Goal: Task Accomplishment & Management: Use online tool/utility

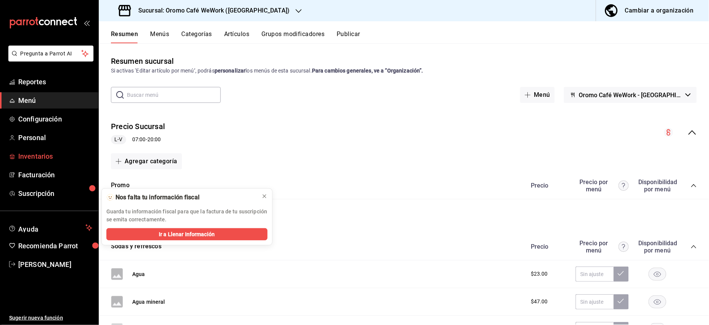
click at [47, 160] on span "Inventarios" at bounding box center [55, 156] width 74 height 10
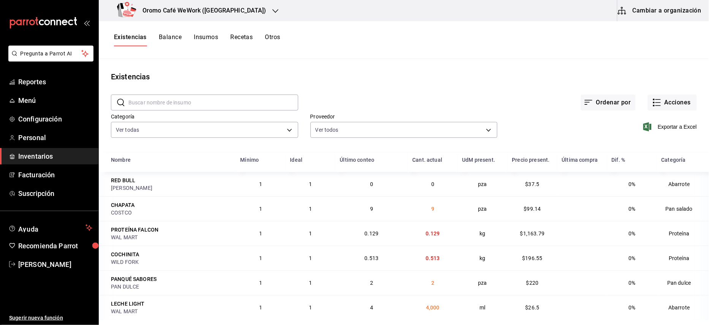
click at [216, 16] on div "Oromo Café WeWork (Park Plaza)" at bounding box center [193, 10] width 177 height 21
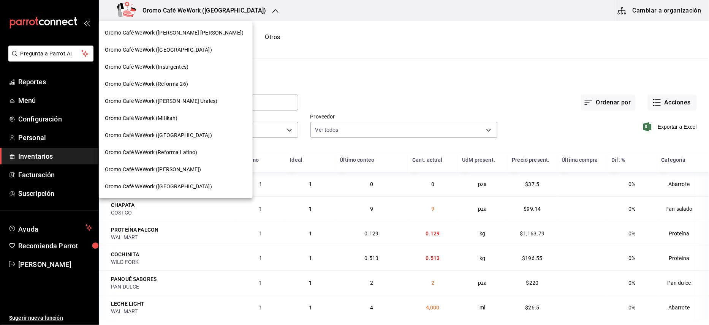
click at [176, 167] on span "Oromo Café WeWork ([PERSON_NAME])" at bounding box center [153, 170] width 96 height 8
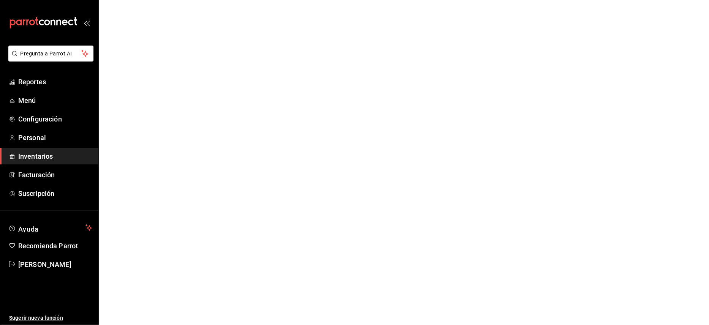
click at [37, 158] on span "Inventarios" at bounding box center [55, 156] width 74 height 10
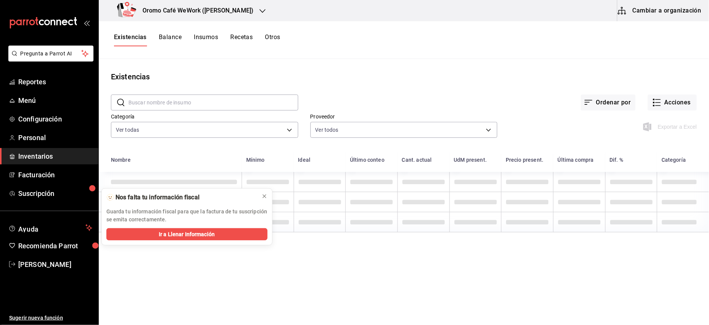
click at [40, 155] on span "Inventarios" at bounding box center [55, 156] width 74 height 10
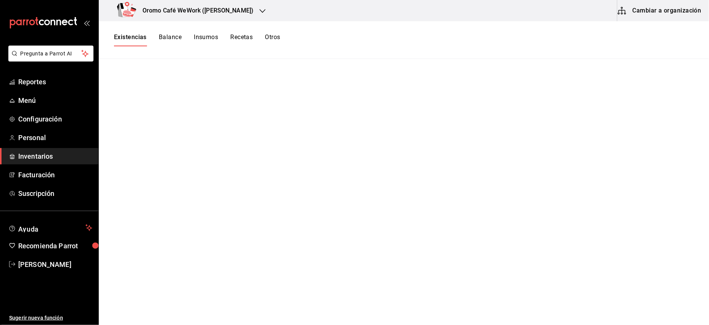
drag, startPoint x: 39, startPoint y: 153, endPoint x: 47, endPoint y: 154, distance: 7.6
click at [39, 153] on span "Inventarios" at bounding box center [55, 156] width 74 height 10
click at [51, 160] on span "Inventarios" at bounding box center [55, 156] width 74 height 10
click at [47, 154] on span "Inventarios" at bounding box center [55, 156] width 74 height 10
click at [46, 156] on span "Inventarios" at bounding box center [55, 156] width 74 height 10
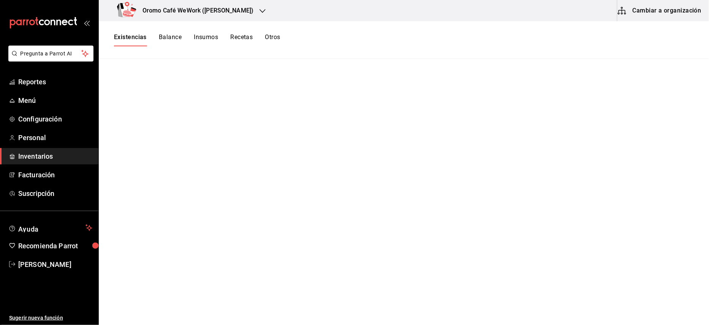
click at [46, 156] on span "Inventarios" at bounding box center [55, 156] width 74 height 10
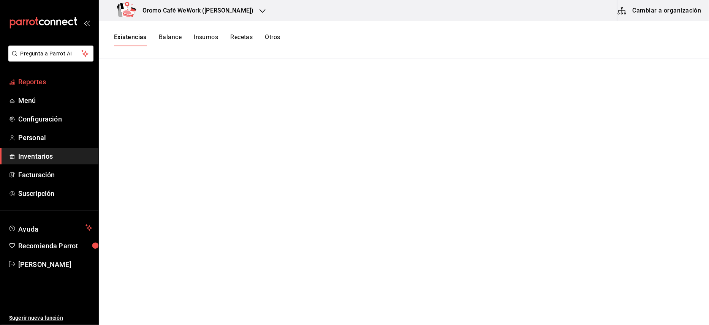
click at [31, 79] on span "Reportes" at bounding box center [55, 82] width 74 height 10
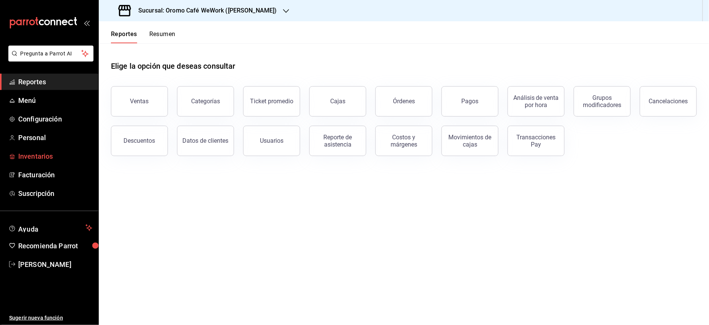
click at [34, 155] on span "Inventarios" at bounding box center [55, 156] width 74 height 10
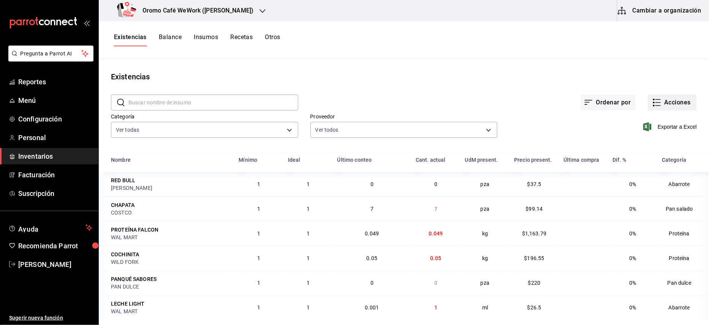
click at [658, 99] on button "Acciones" at bounding box center [672, 103] width 49 height 16
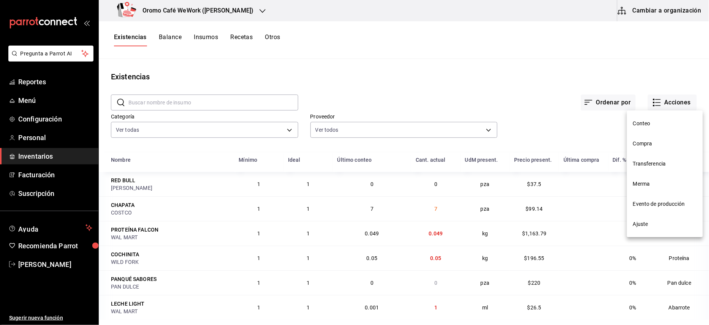
click at [646, 120] on span "Conteo" at bounding box center [665, 124] width 64 height 8
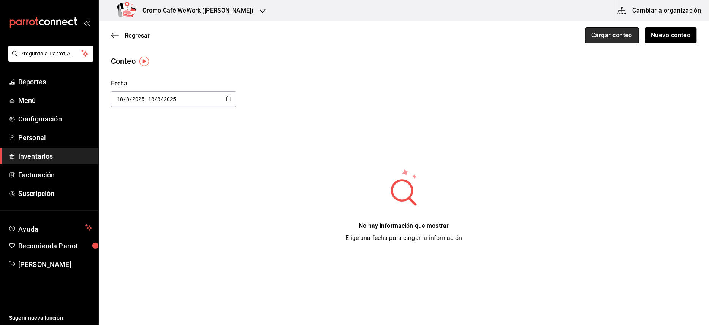
click at [610, 37] on button "Cargar conteo" at bounding box center [612, 35] width 54 height 16
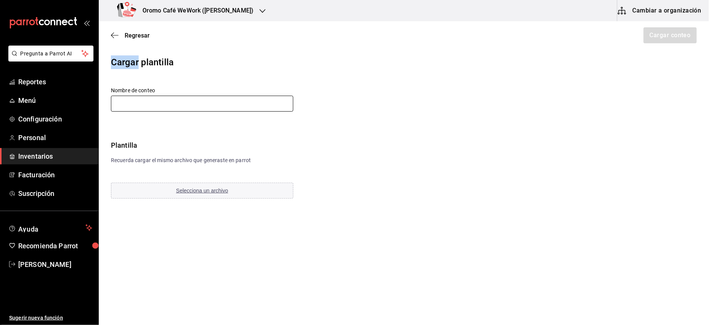
click at [230, 103] on input "text" at bounding box center [202, 104] width 182 height 16
type input "14 agosto"
click at [215, 188] on span "Selecciona un archivo" at bounding box center [202, 191] width 52 height 6
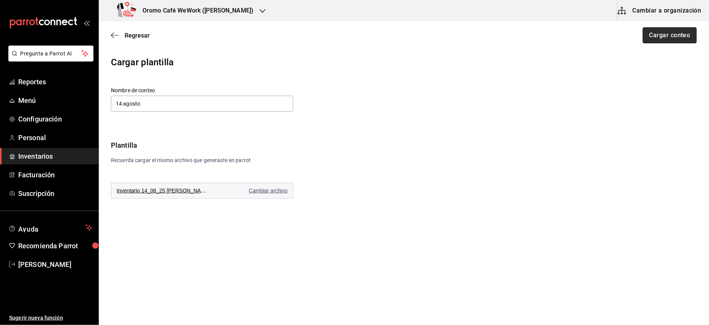
click at [675, 33] on button "Cargar conteo" at bounding box center [670, 35] width 54 height 16
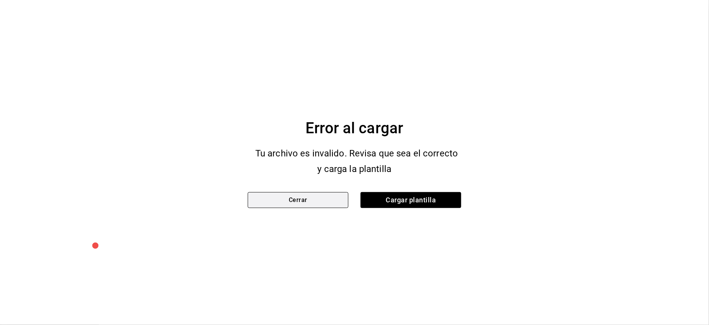
click at [304, 203] on button "Cerrar" at bounding box center [298, 200] width 101 height 16
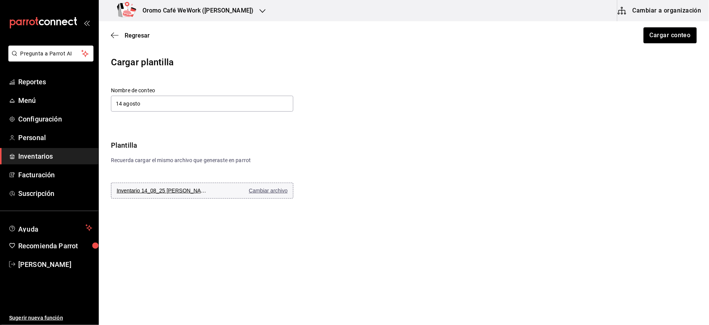
click at [262, 193] on span "Cambiar archivo" at bounding box center [268, 191] width 39 height 6
click at [684, 32] on button "Cargar conteo" at bounding box center [670, 35] width 54 height 16
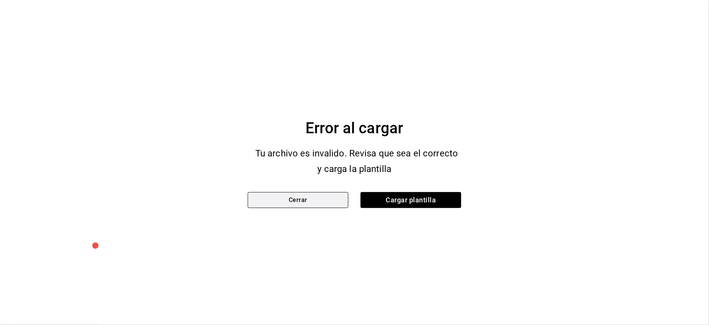
click at [299, 199] on button "Cerrar" at bounding box center [298, 200] width 101 height 16
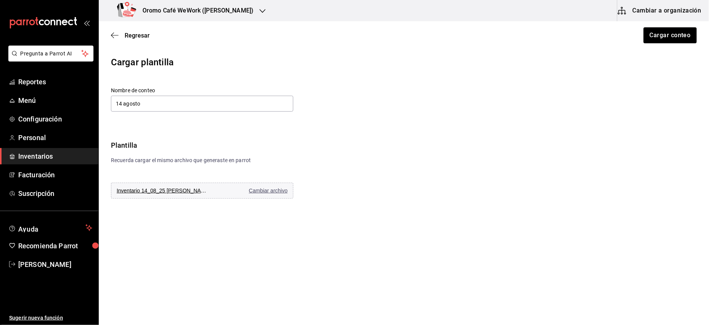
click at [265, 14] on icon "button" at bounding box center [262, 11] width 6 height 6
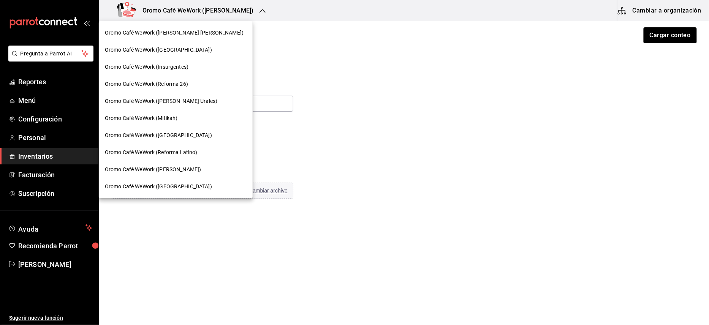
click at [198, 33] on span "Oromo Café WeWork (Mariano Escobedo)" at bounding box center [174, 33] width 139 height 8
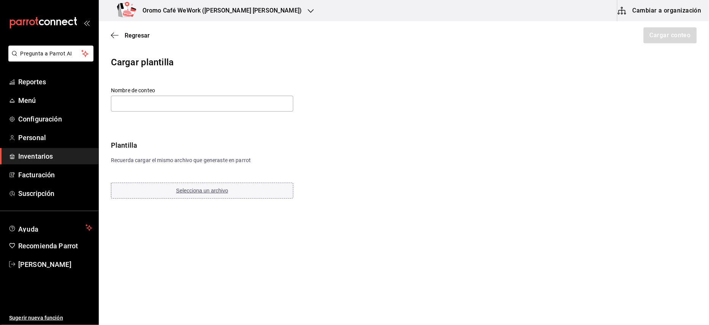
click at [219, 193] on span "Selecciona un archivo" at bounding box center [202, 191] width 52 height 6
click at [248, 96] on input "text" at bounding box center [202, 104] width 182 height 16
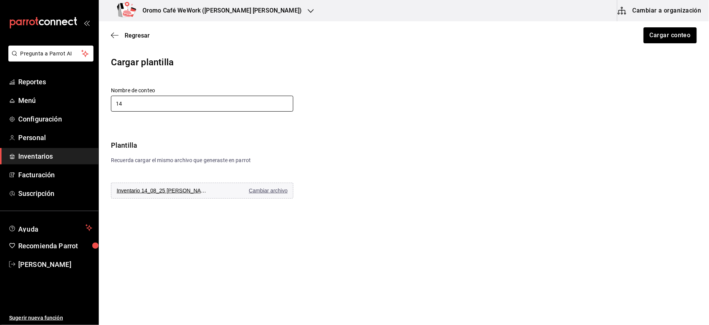
type input "14 agosto"
click at [654, 38] on button "Cargar conteo" at bounding box center [670, 35] width 54 height 16
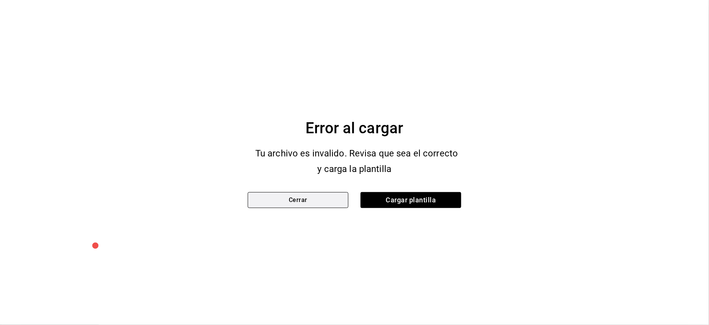
click at [269, 203] on button "Cerrar" at bounding box center [298, 200] width 101 height 16
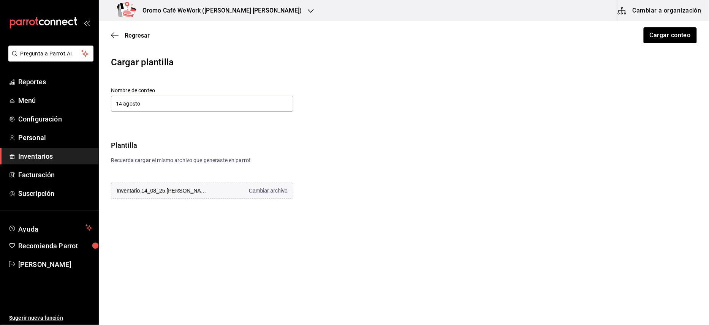
click at [389, 223] on main "Regresar Cargar conteo Cargar plantilla Nombre de conteo 14 agosto Plantilla Re…" at bounding box center [404, 151] width 610 height 261
click at [113, 39] on div "Regresar Cargar conteo" at bounding box center [404, 35] width 610 height 28
click at [113, 35] on icon "button" at bounding box center [115, 35] width 8 height 7
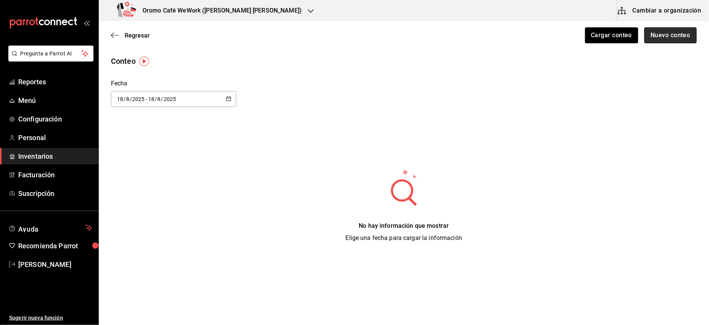
click at [678, 36] on button "Nuevo conteo" at bounding box center [670, 35] width 53 height 16
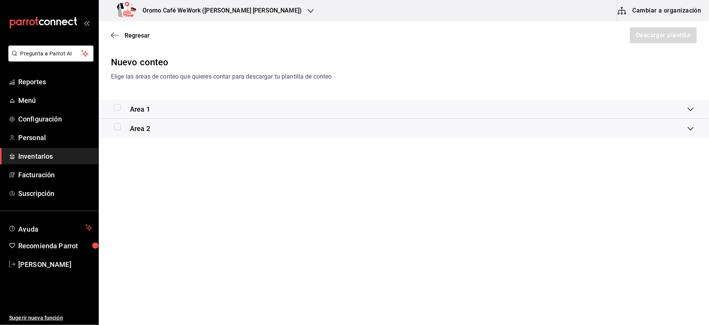
drag, startPoint x: 117, startPoint y: 106, endPoint x: 218, endPoint y: 107, distance: 101.0
click at [117, 107] on input "checkbox" at bounding box center [117, 107] width 7 height 7
checkbox input "true"
click at [677, 33] on button "Descargar plantilla" at bounding box center [663, 35] width 68 height 16
click at [435, 57] on div "Nuevo conteo" at bounding box center [404, 62] width 586 height 14
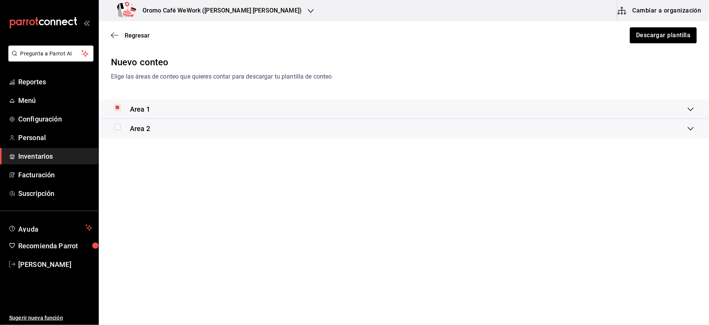
click at [213, 13] on h3 "Oromo Café WeWork (Mariano Escobedo)" at bounding box center [218, 10] width 165 height 9
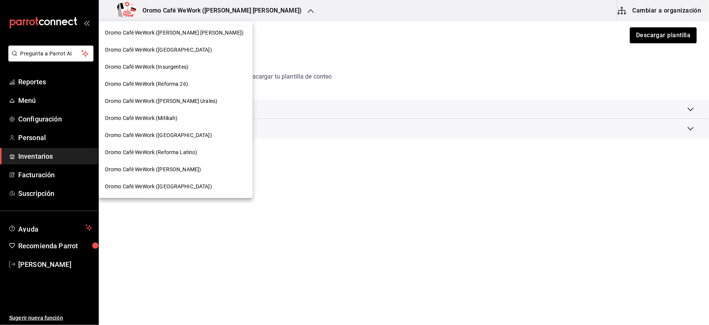
click at [175, 171] on span "Oromo Café WeWork (Cervantes Saavedra)" at bounding box center [153, 170] width 96 height 8
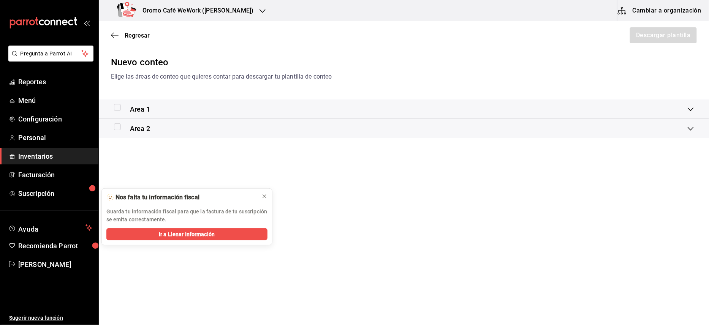
click at [117, 109] on input "checkbox" at bounding box center [117, 107] width 7 height 7
checkbox input "true"
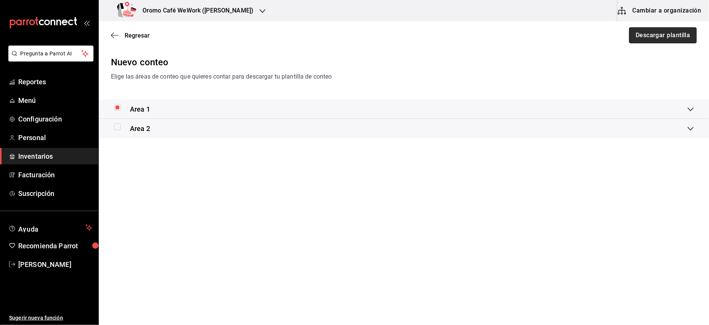
click at [663, 31] on button "Descargar plantilla" at bounding box center [663, 35] width 68 height 16
